Goal: Check status

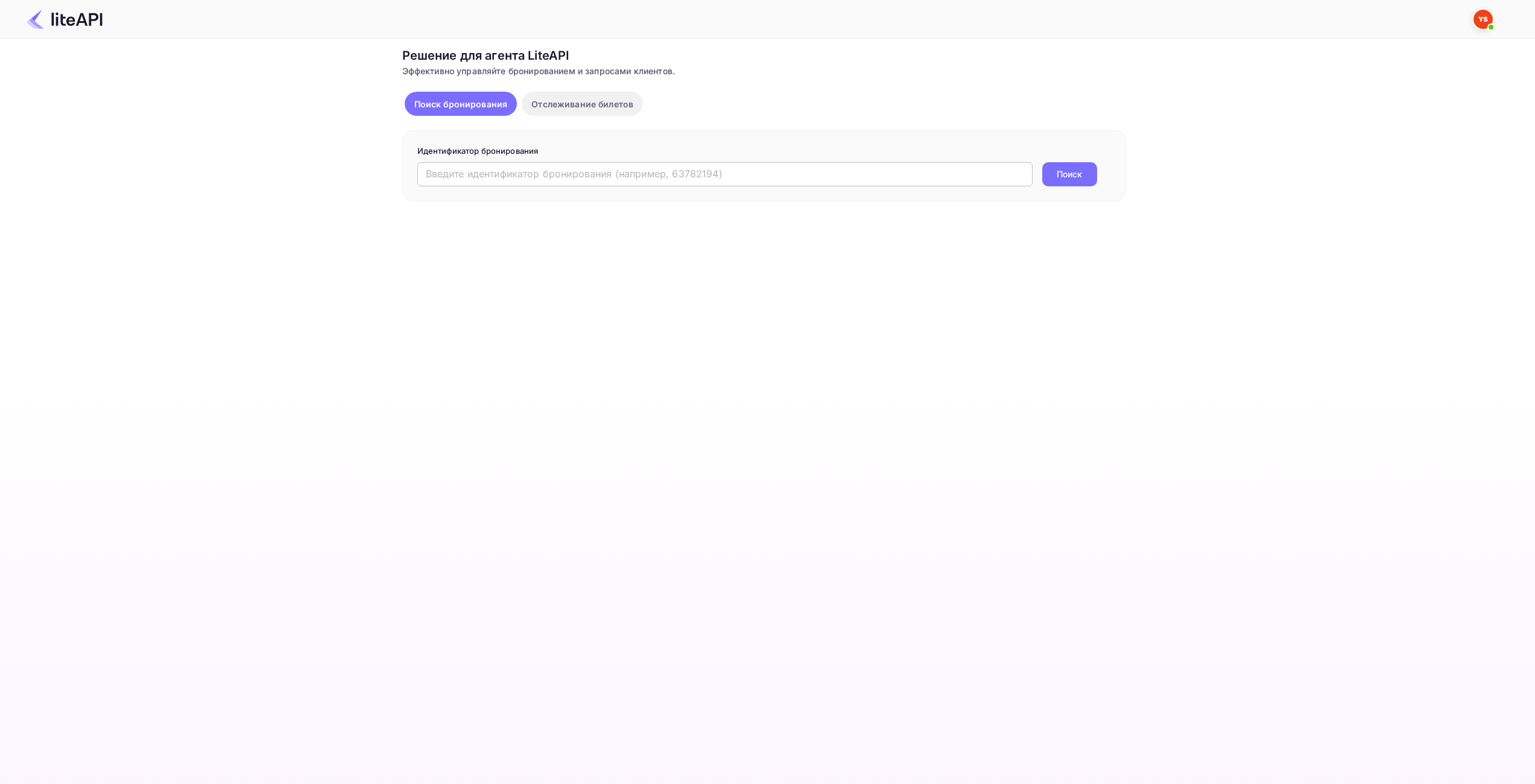
drag, startPoint x: 0, startPoint y: 0, endPoint x: 758, endPoint y: 183, distance: 779.8
click at [756, 182] on input "text" at bounding box center [724, 174] width 615 height 24
paste input "8077462"
type input "8077462"
click at [1089, 165] on button "Поиск" at bounding box center [1069, 174] width 55 height 24
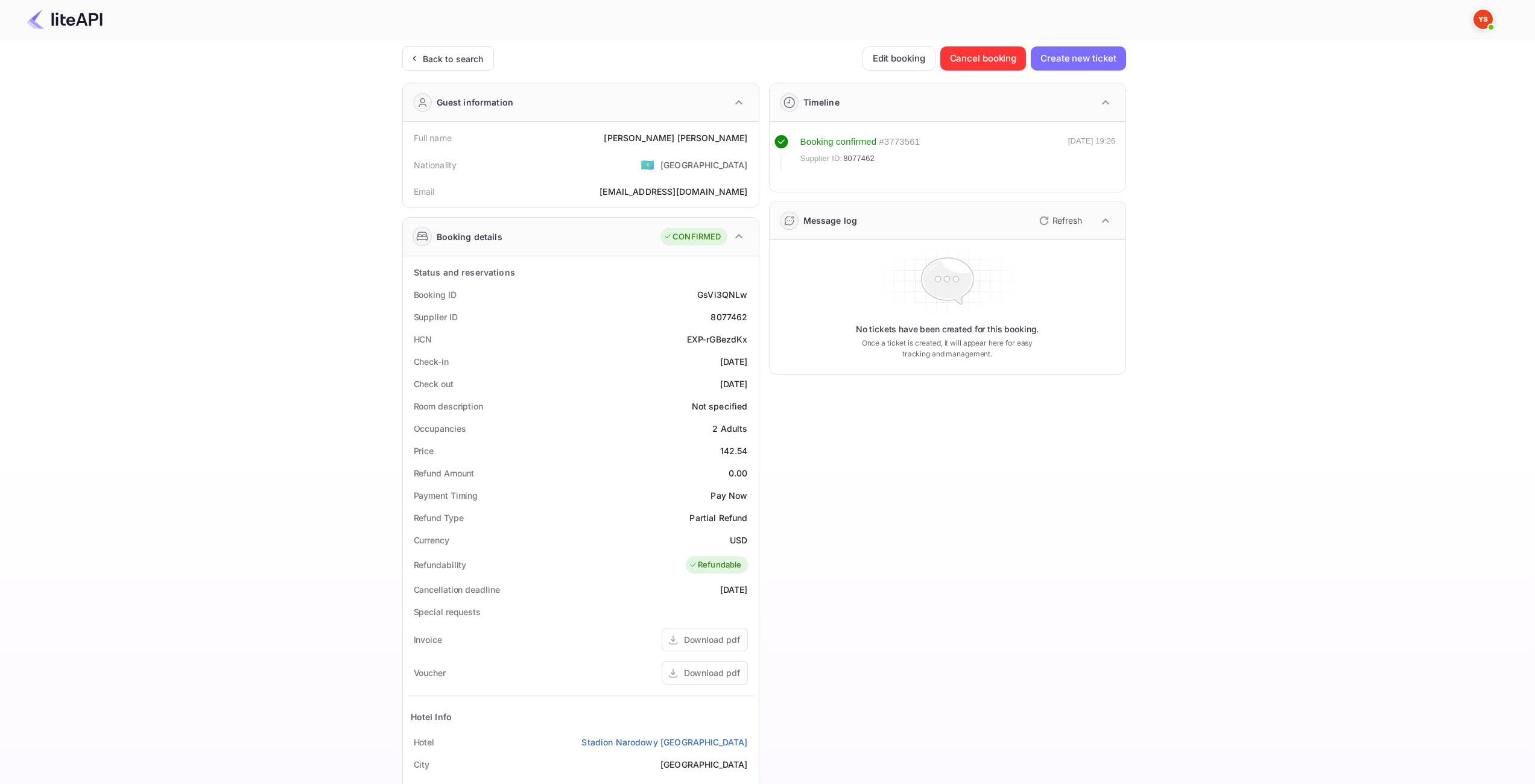
click at [733, 449] on div "142.54" at bounding box center [733, 451] width 27 height 12
copy div "142.54"
click at [739, 535] on div "USD" at bounding box center [738, 540] width 18 height 12
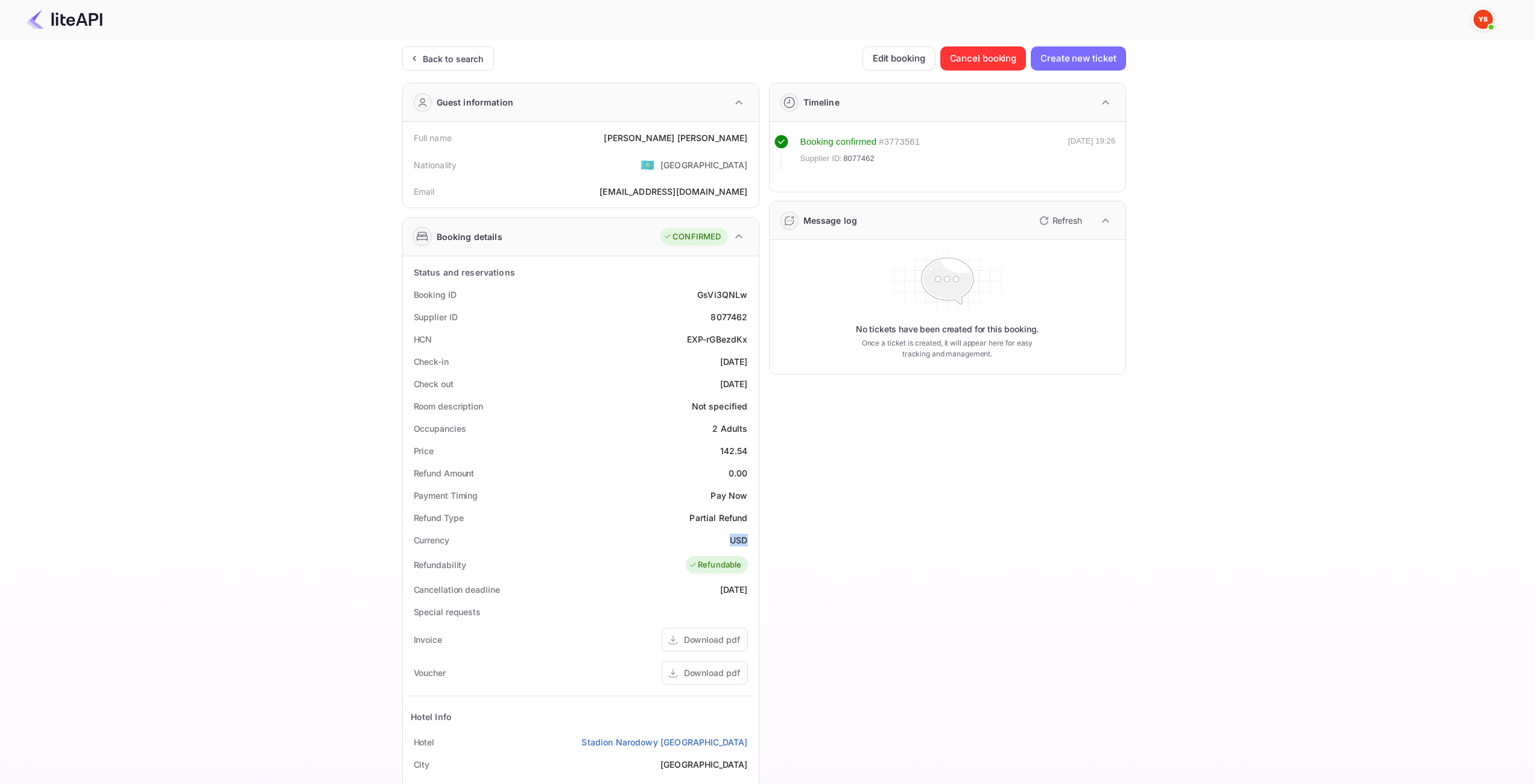
copy div "USD"
